Goal: Task Accomplishment & Management: Manage account settings

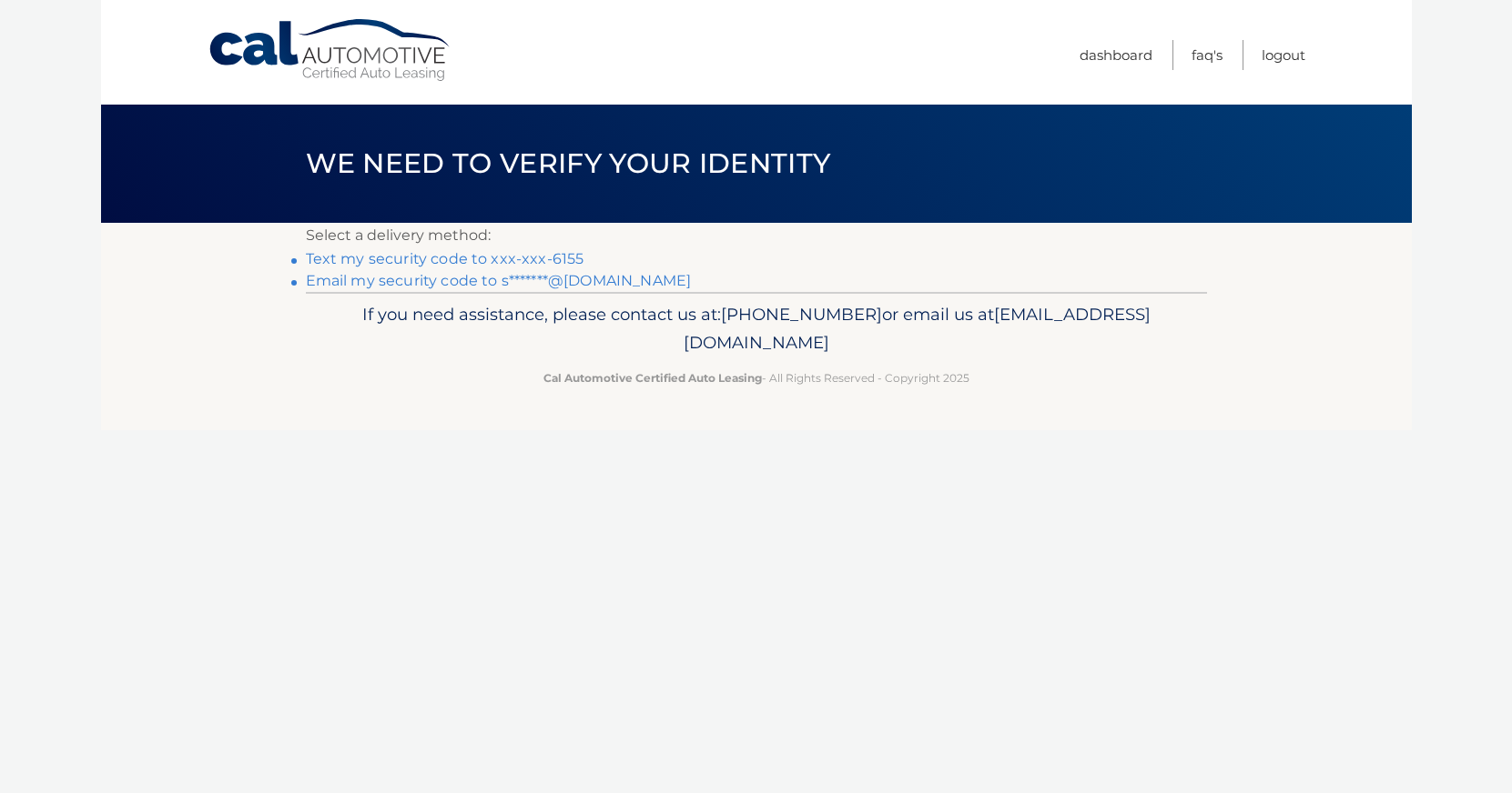
click at [495, 258] on link "Text my security code to xxx-xxx-6155" at bounding box center [445, 259] width 278 height 17
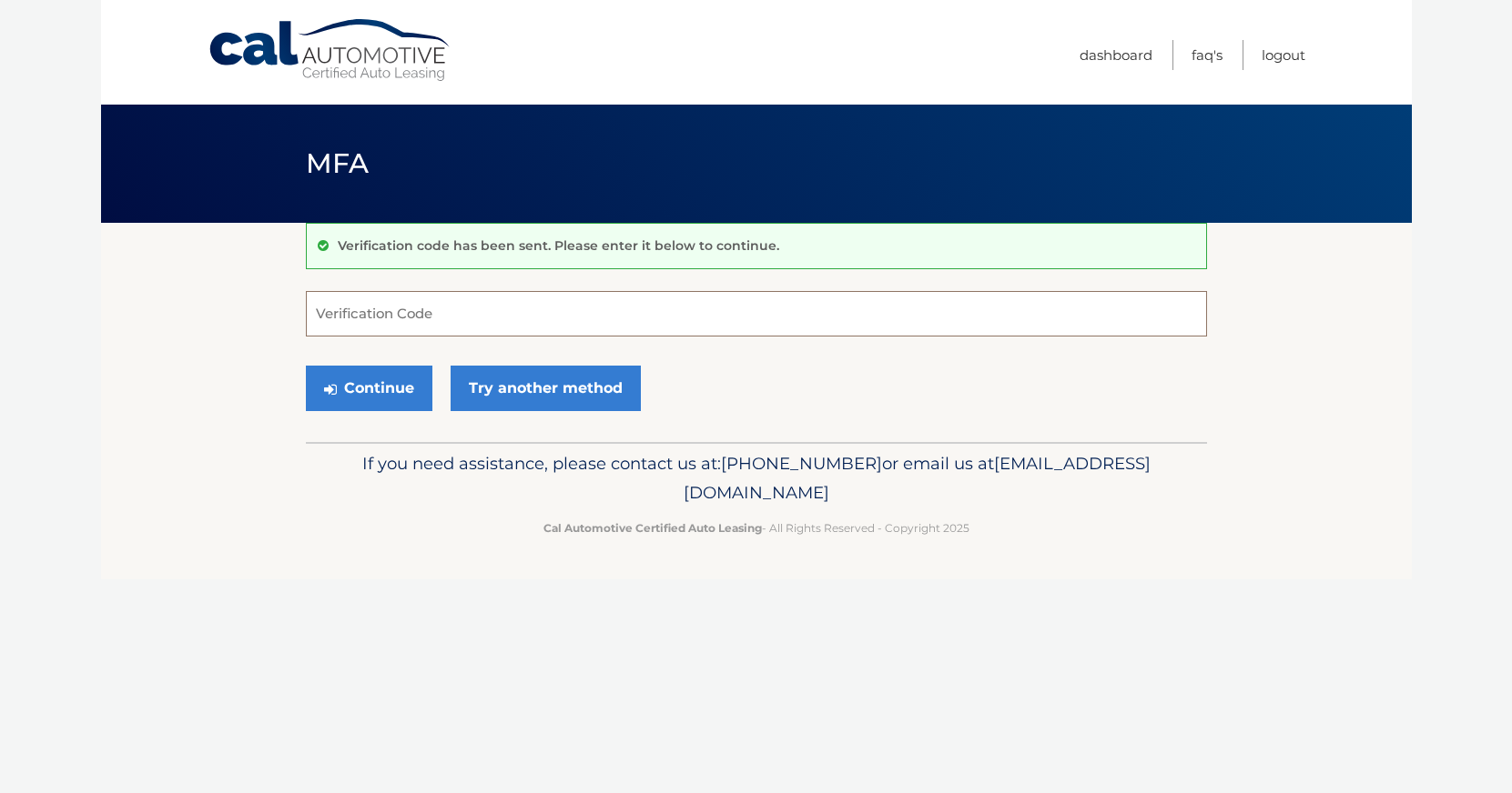
click at [440, 330] on input "Verification Code" at bounding box center [757, 314] width 901 height 46
type input "215751"
click at [306, 365] on button "Continue" at bounding box center [369, 388] width 126 height 46
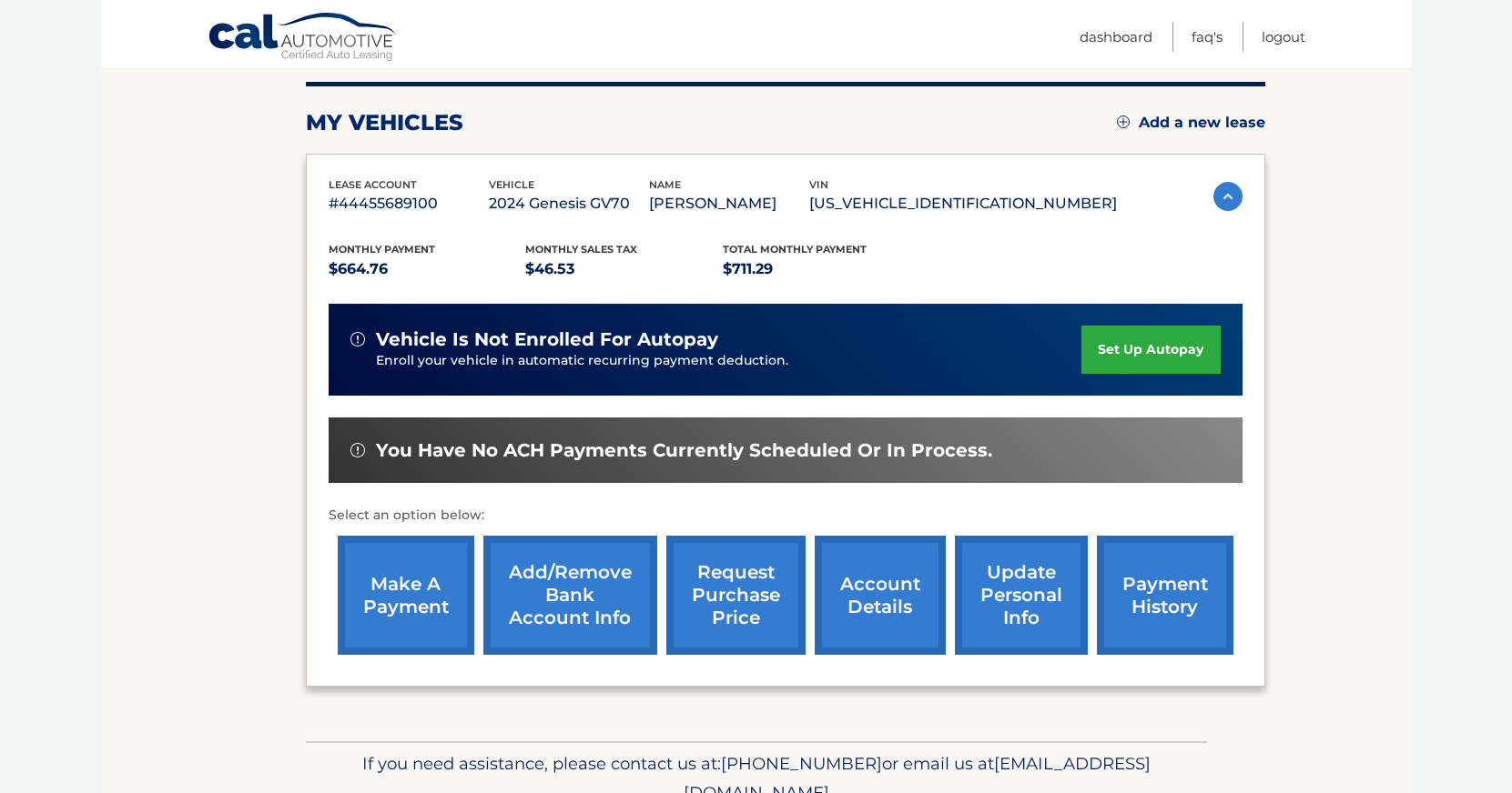
scroll to position [238, 0]
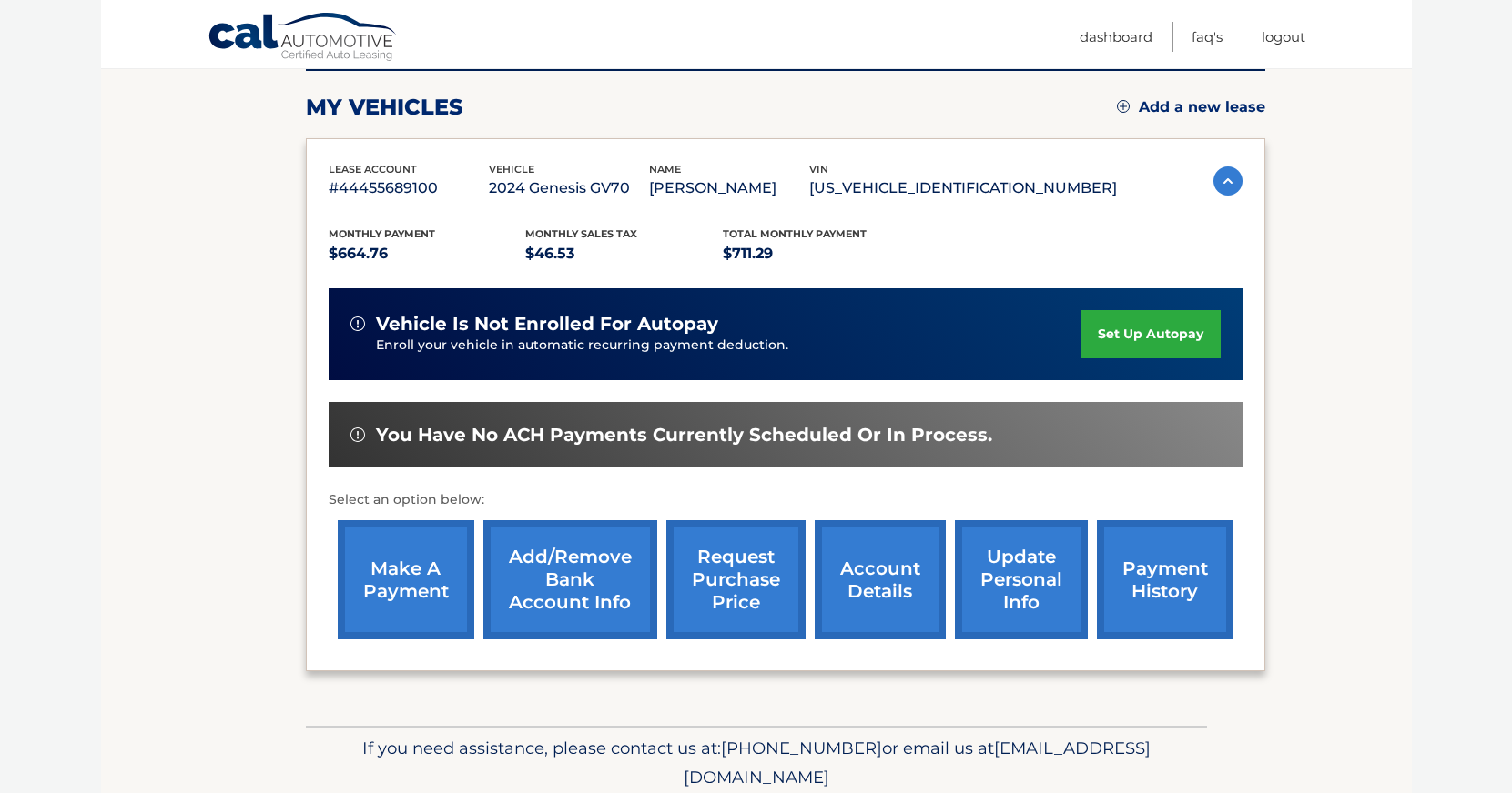
click at [410, 606] on link "make a payment" at bounding box center [406, 580] width 137 height 120
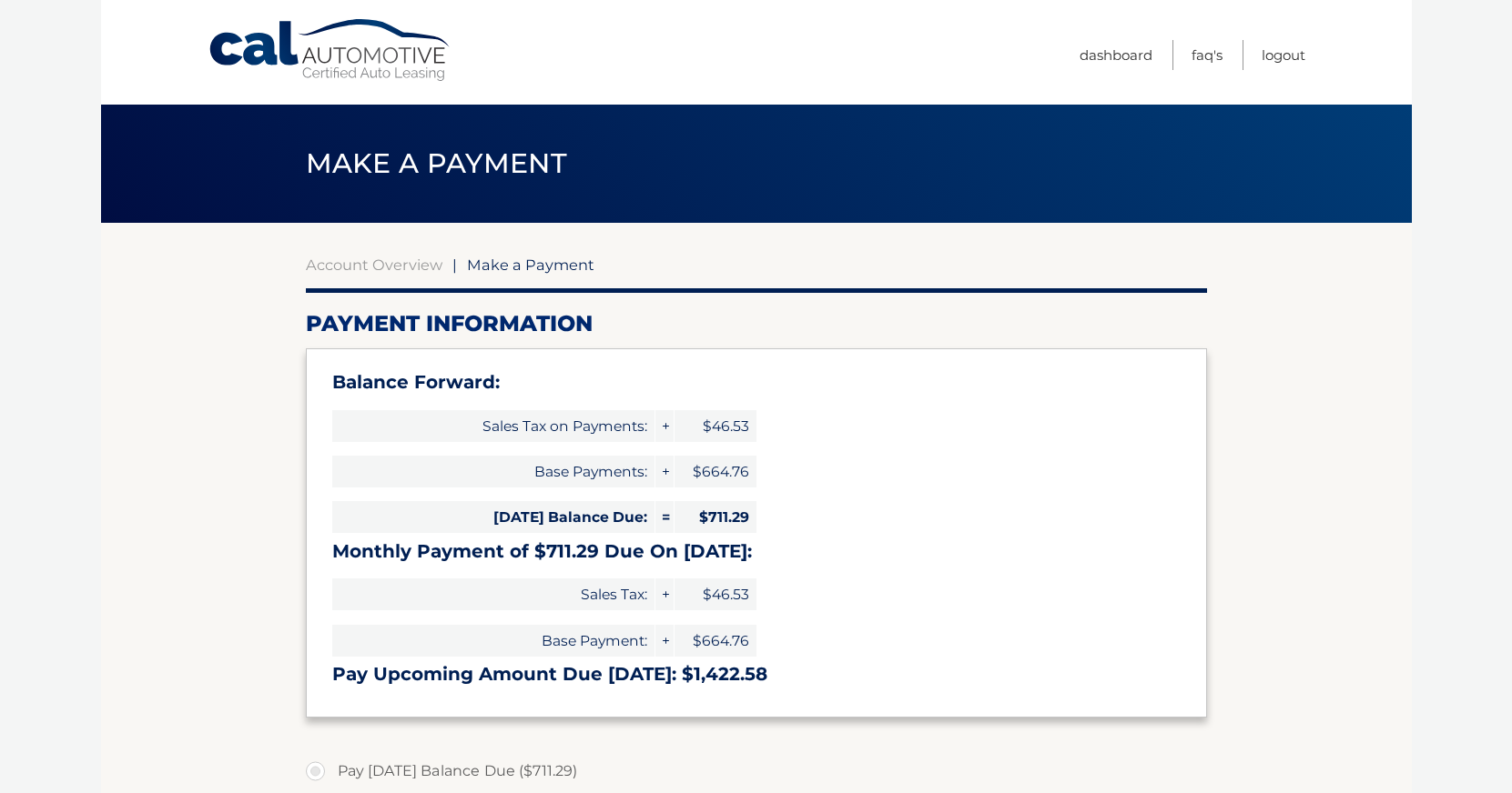
select select "MjIyOTIwNjAtODM5My00YmQxLWJlOTAtODBlNDE4NDU0MTYy"
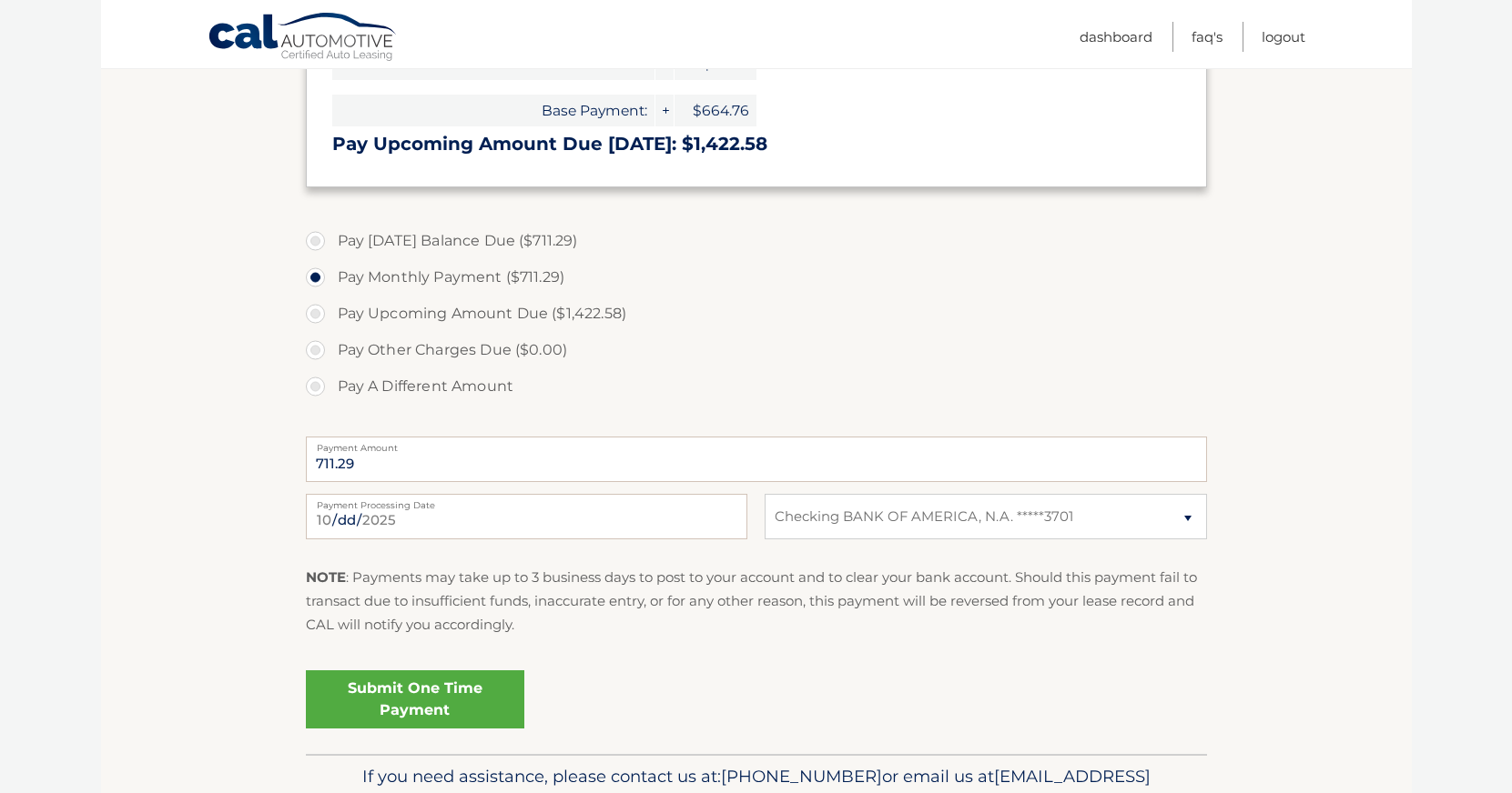
scroll to position [540, 0]
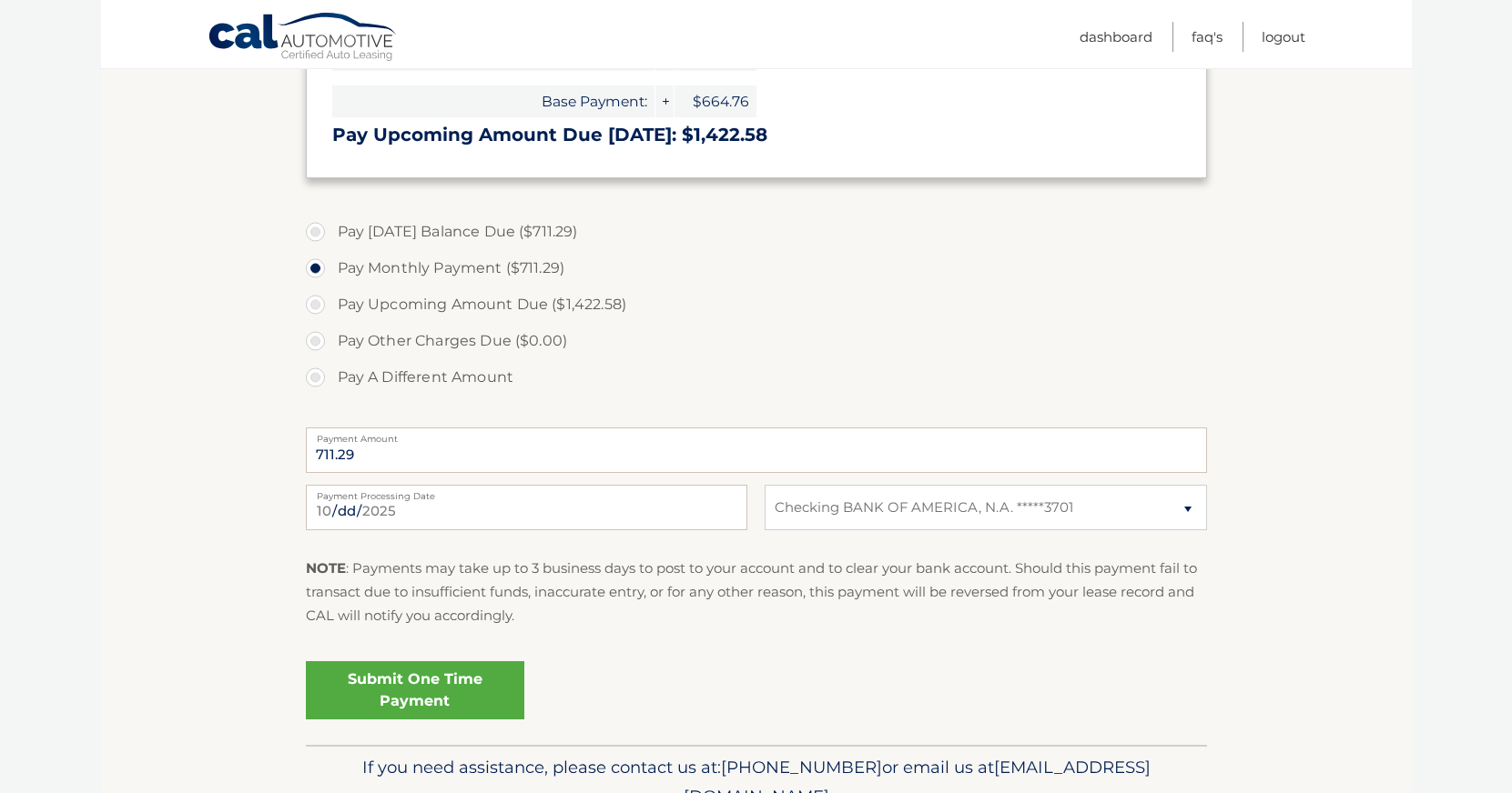
click at [401, 699] on link "Submit One Time Payment" at bounding box center [415, 690] width 218 height 58
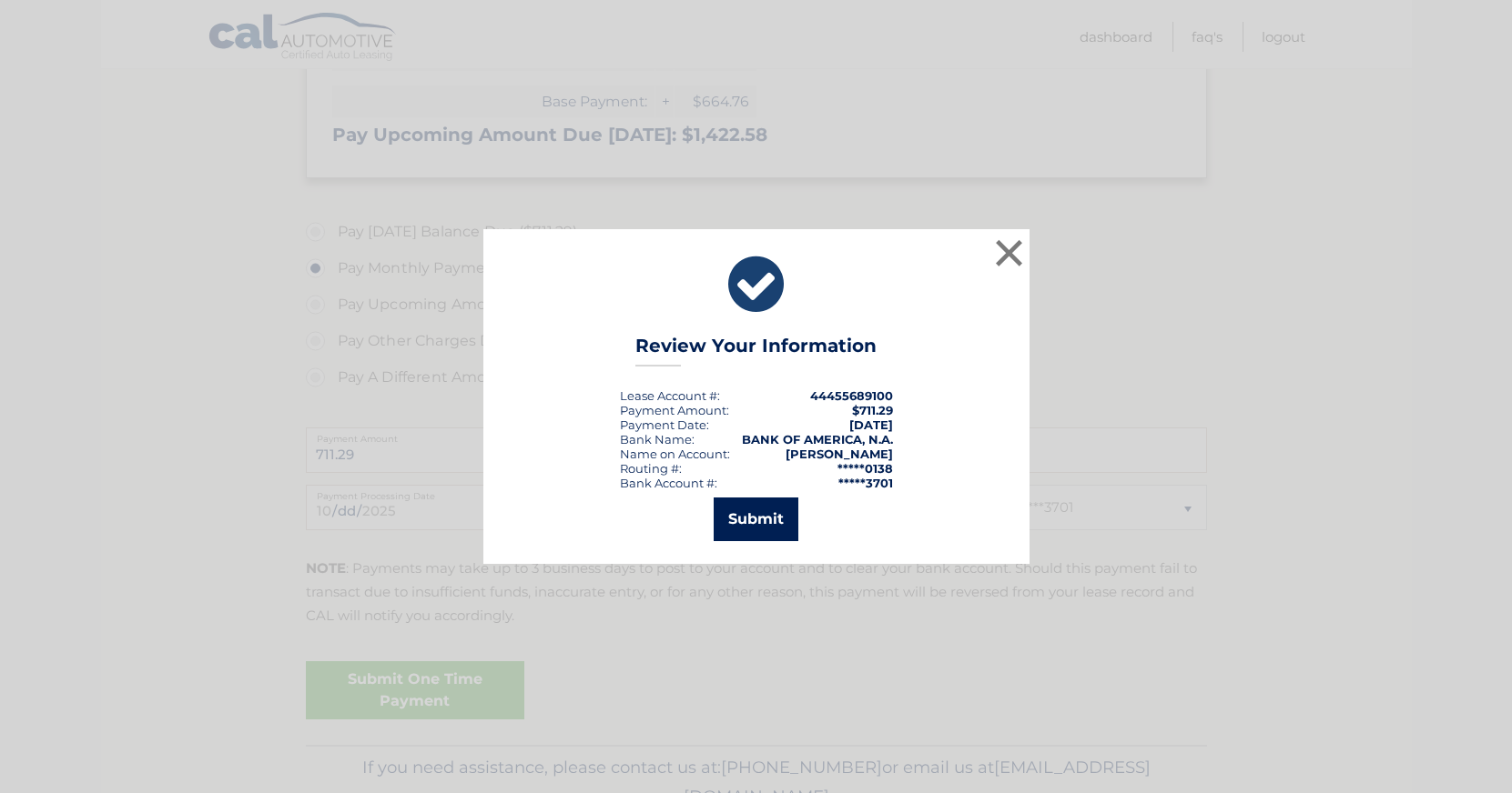
click at [754, 527] on button "Submit" at bounding box center [756, 519] width 84 height 44
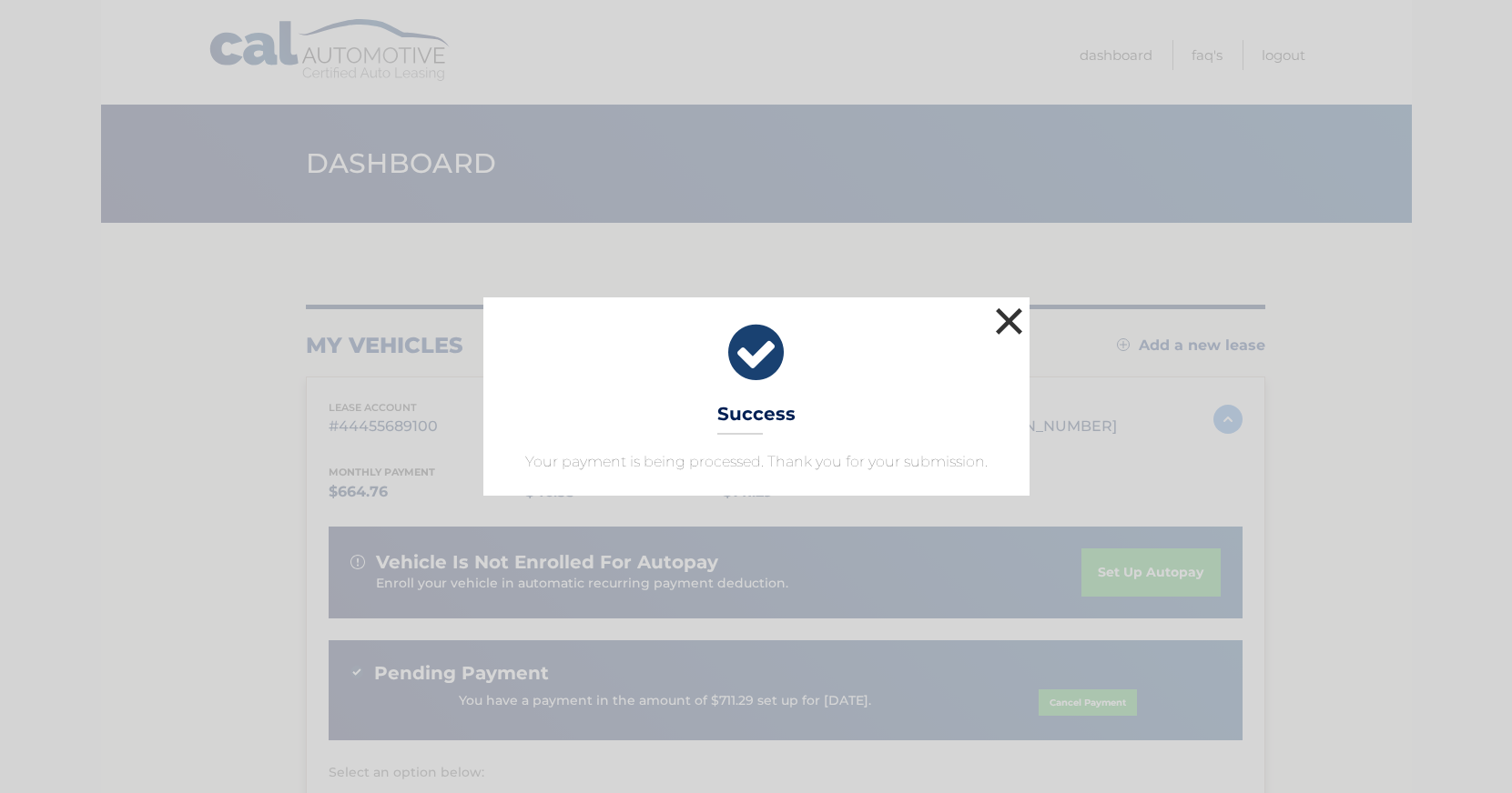
click at [1014, 314] on button "×" at bounding box center [1010, 321] width 36 height 36
